Goal: Browse casually

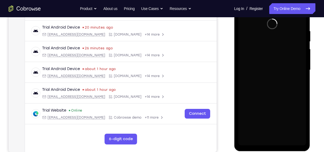
scroll to position [99, 0]
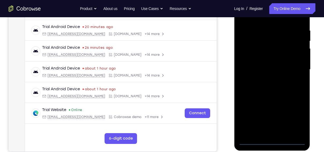
click at [273, 142] on div at bounding box center [272, 69] width 68 height 150
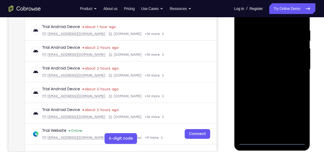
click at [294, 114] on div at bounding box center [272, 69] width 68 height 150
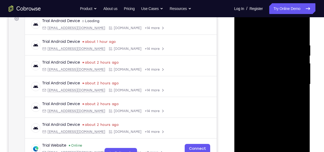
scroll to position [84, 0]
click at [265, 32] on div at bounding box center [272, 84] width 68 height 150
click at [296, 81] on div at bounding box center [272, 84] width 68 height 150
click at [267, 92] on div at bounding box center [272, 84] width 68 height 150
click at [279, 79] on div at bounding box center [272, 84] width 68 height 150
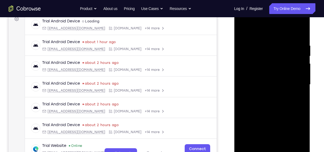
click at [281, 72] on div at bounding box center [272, 84] width 68 height 150
click at [282, 82] on div at bounding box center [272, 84] width 68 height 150
click at [285, 101] on div at bounding box center [272, 84] width 68 height 150
click at [273, 101] on div at bounding box center [272, 84] width 68 height 150
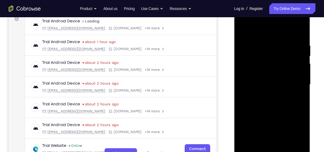
click at [273, 101] on div at bounding box center [272, 84] width 68 height 150
click at [271, 100] on div at bounding box center [272, 84] width 68 height 150
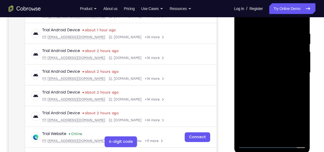
scroll to position [95, 0]
click at [275, 100] on div at bounding box center [272, 73] width 68 height 150
click at [287, 138] on div at bounding box center [272, 73] width 68 height 150
click at [282, 101] on div at bounding box center [272, 73] width 68 height 150
click at [278, 57] on div at bounding box center [272, 73] width 68 height 150
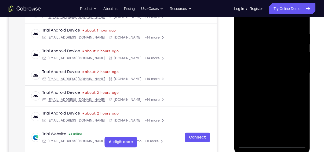
click at [264, 137] on div at bounding box center [272, 73] width 68 height 150
click at [244, 19] on div at bounding box center [272, 73] width 68 height 150
